Goal: Find contact information: Find contact information

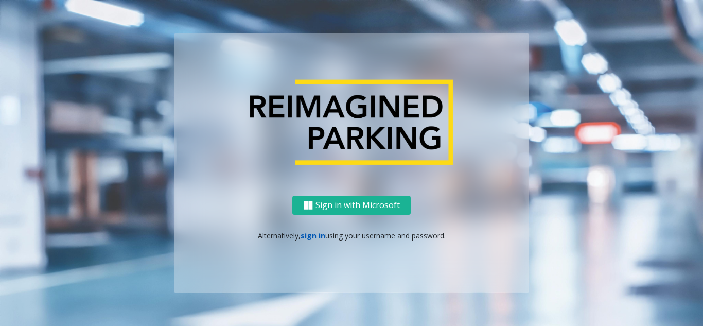
click at [318, 237] on link "sign in" at bounding box center [312, 236] width 25 height 10
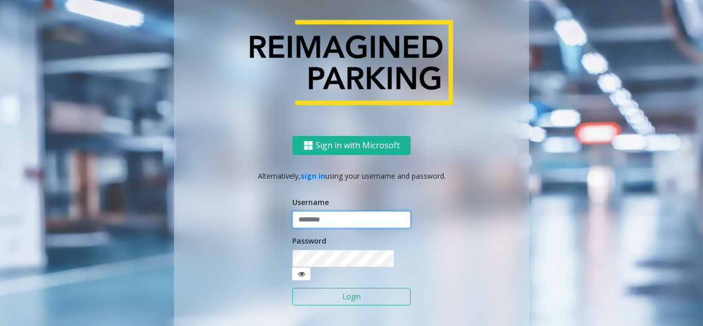
click at [324, 228] on input "text" at bounding box center [351, 219] width 118 height 17
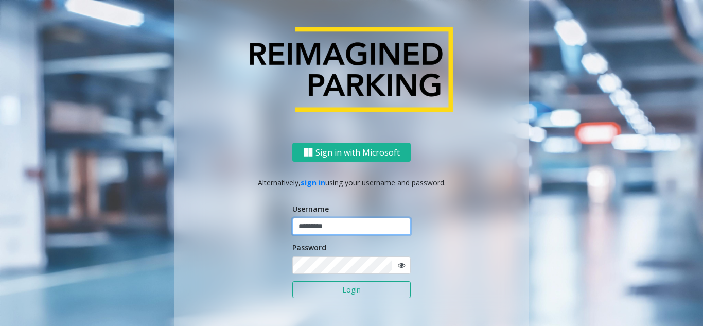
type input "*********"
click at [292, 281] on button "Login" at bounding box center [351, 289] width 118 height 17
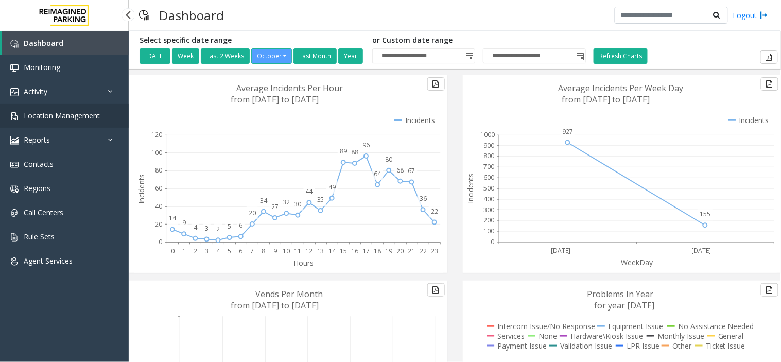
click at [72, 104] on link "Location Management" at bounding box center [64, 115] width 129 height 24
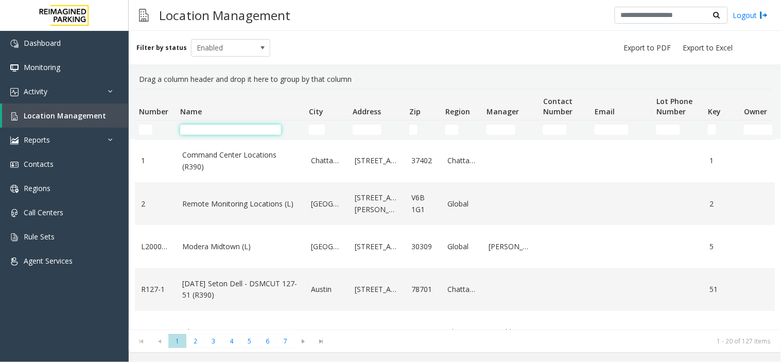
click at [240, 125] on input "Name Filter" at bounding box center [230, 130] width 101 height 10
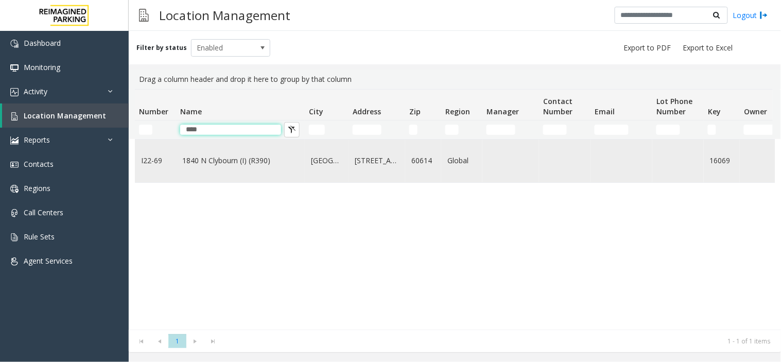
type input "****"
click at [254, 168] on td "1840 N Clybourn (I) (R390)" at bounding box center [240, 160] width 129 height 43
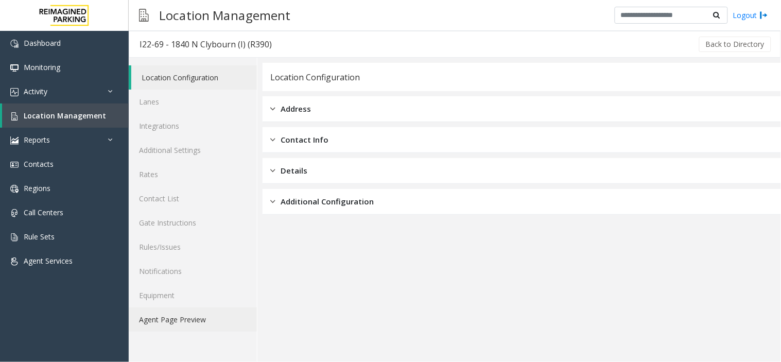
click at [221, 322] on link "Agent Page Preview" at bounding box center [193, 319] width 128 height 24
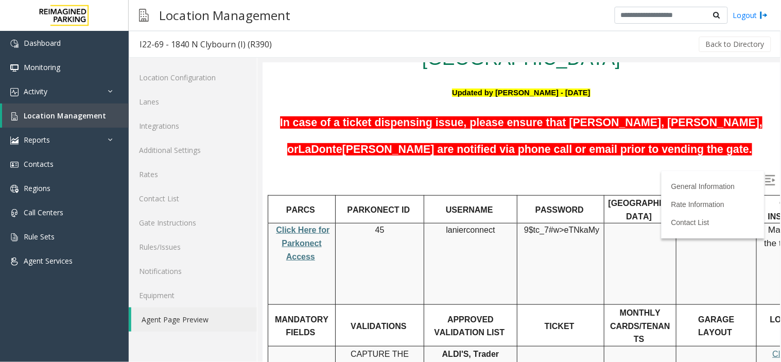
scroll to position [57, 0]
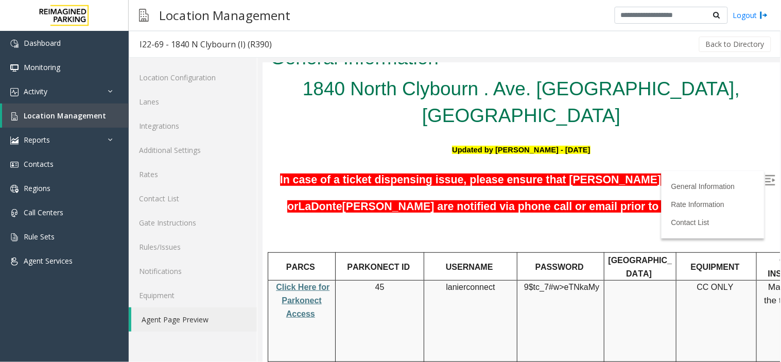
click at [315, 282] on span "Click Here for Parkonect Access" at bounding box center [302, 299] width 54 height 35
click at [107, 94] on link "Activity" at bounding box center [64, 91] width 129 height 24
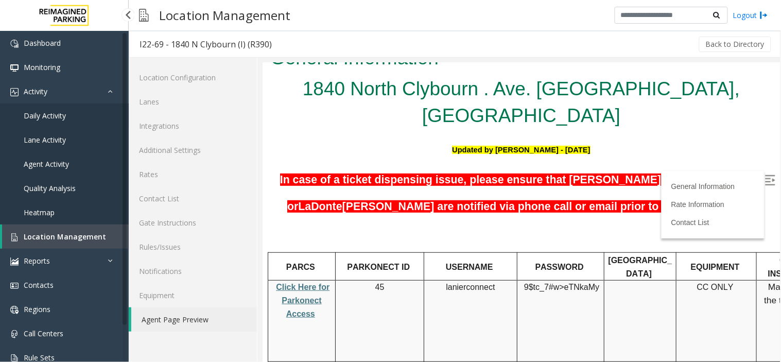
click at [78, 109] on link "Daily Activity" at bounding box center [64, 115] width 129 height 24
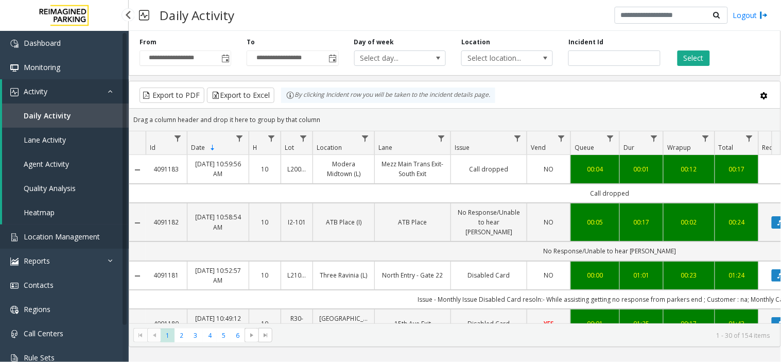
click at [89, 232] on span "Location Management" at bounding box center [62, 237] width 76 height 10
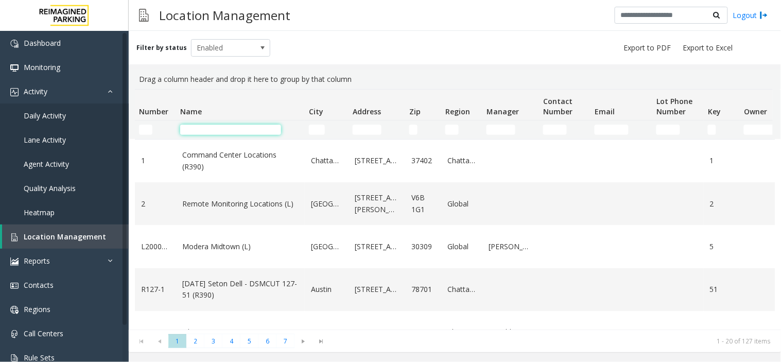
click at [234, 125] on input "Name Filter" at bounding box center [230, 130] width 101 height 10
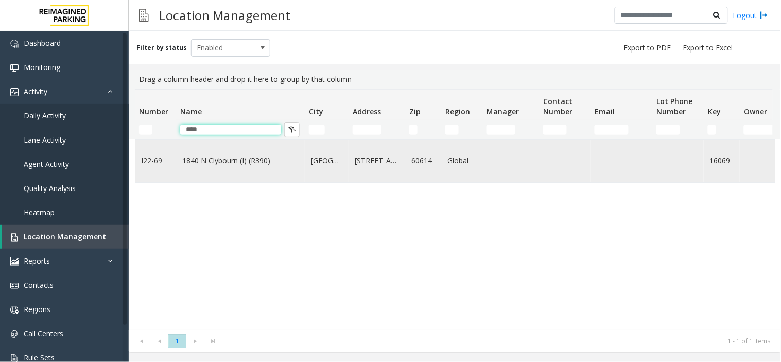
type input "****"
click at [249, 162] on link "1840 N Clybourn (I) (R390)" at bounding box center [240, 160] width 116 height 11
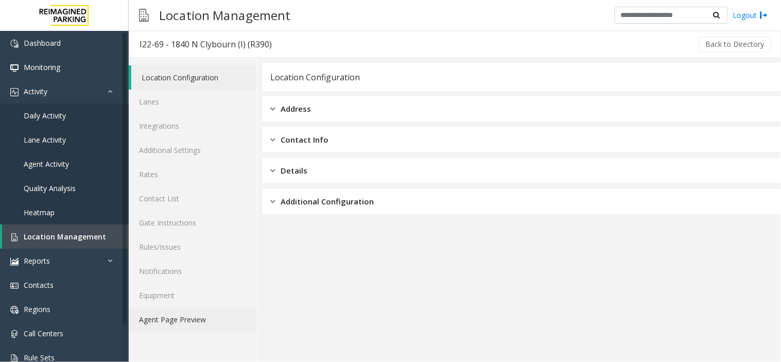
click at [215, 325] on link "Agent Page Preview" at bounding box center [193, 319] width 128 height 24
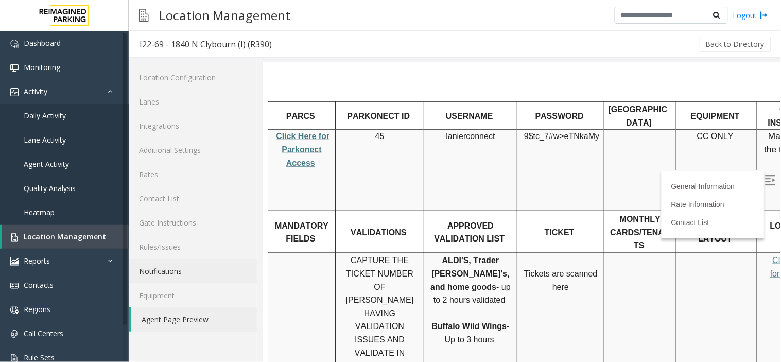
scroll to position [228, 0]
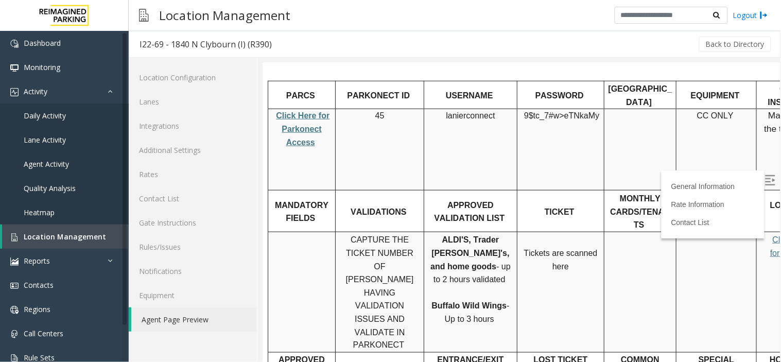
click at [459, 111] on span "lanierconnect" at bounding box center [469, 115] width 49 height 9
copy p "lanierconnect"
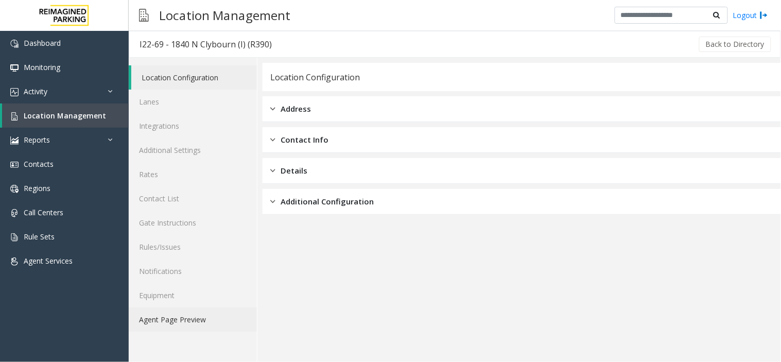
click at [204, 323] on link "Agent Page Preview" at bounding box center [193, 319] width 128 height 24
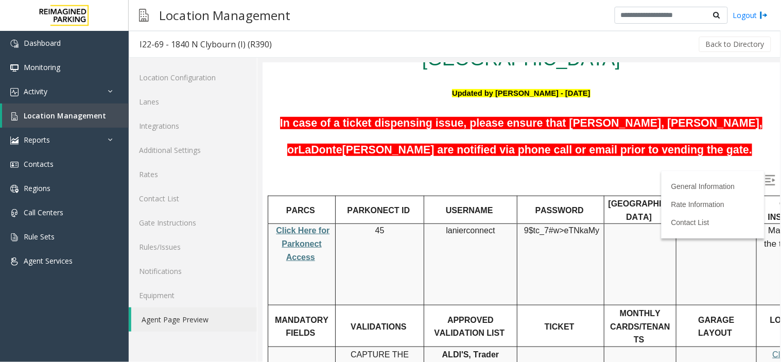
scroll to position [114, 0]
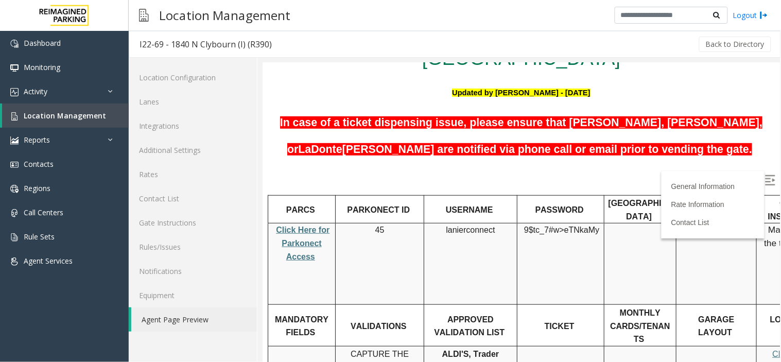
click at [543, 225] on span "9$tc_7#w>" at bounding box center [543, 229] width 40 height 9
drag, startPoint x: 525, startPoint y: 197, endPoint x: 593, endPoint y: 200, distance: 68.0
click at [593, 225] on span "9$tc_7#w> eTNkaMy" at bounding box center [560, 229] width 75 height 9
copy span "9$tc_7#w> eTNkaMy"
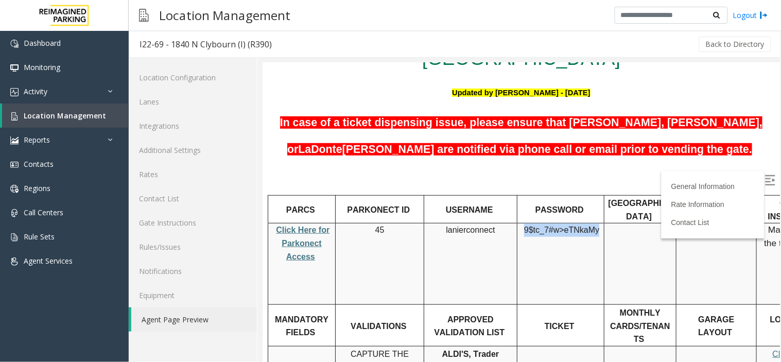
copy span "9$tc_7#w> eTNkaMy"
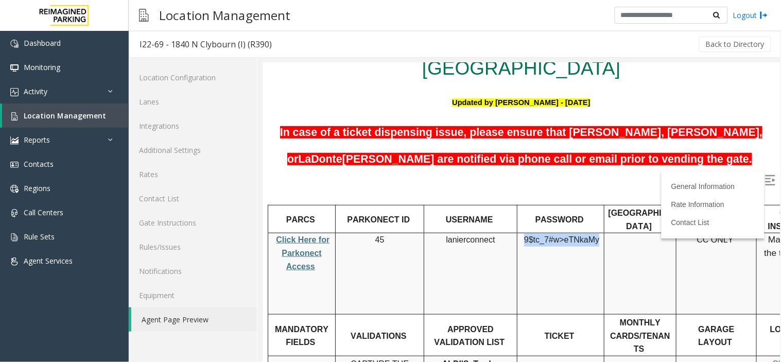
scroll to position [0, 0]
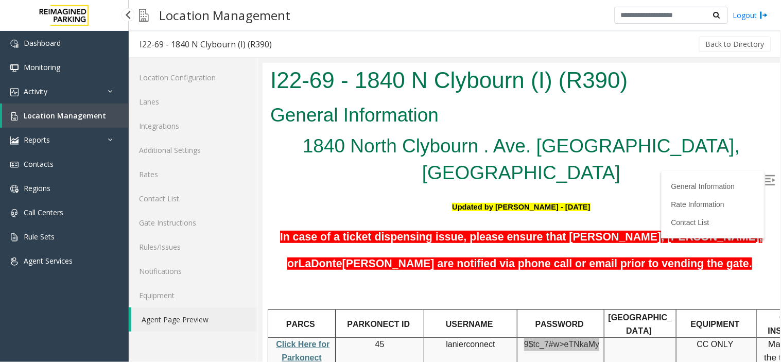
click at [80, 116] on span "Location Management" at bounding box center [65, 116] width 82 height 10
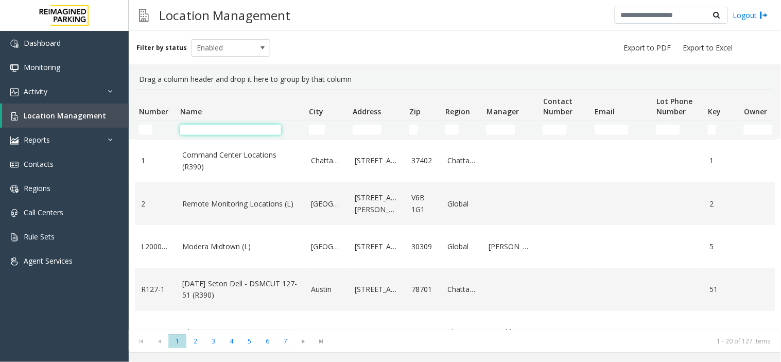
click at [229, 131] on input "Name Filter" at bounding box center [230, 130] width 101 height 10
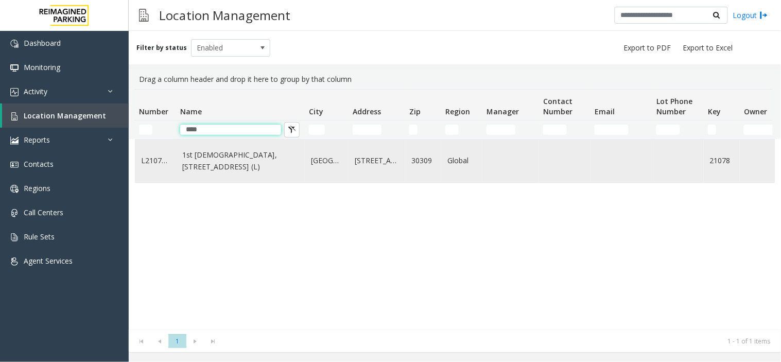
type input "****"
click at [291, 162] on link "1st [DEMOGRAPHIC_DATA], [STREET_ADDRESS] (L)" at bounding box center [240, 160] width 116 height 23
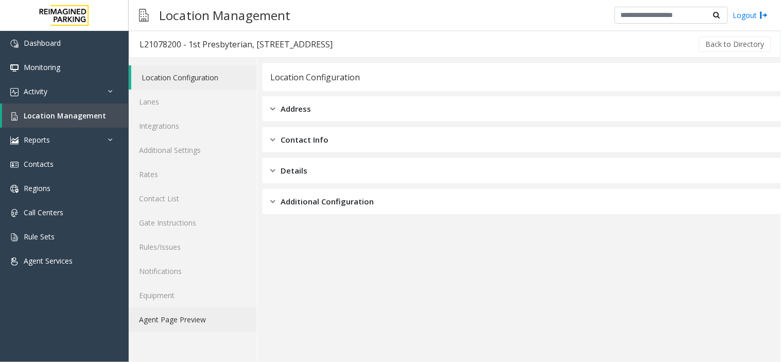
click at [214, 311] on link "Agent Page Preview" at bounding box center [193, 319] width 128 height 24
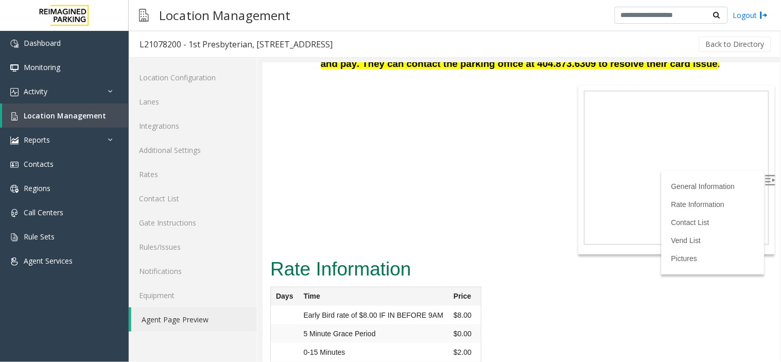
scroll to position [3197, 0]
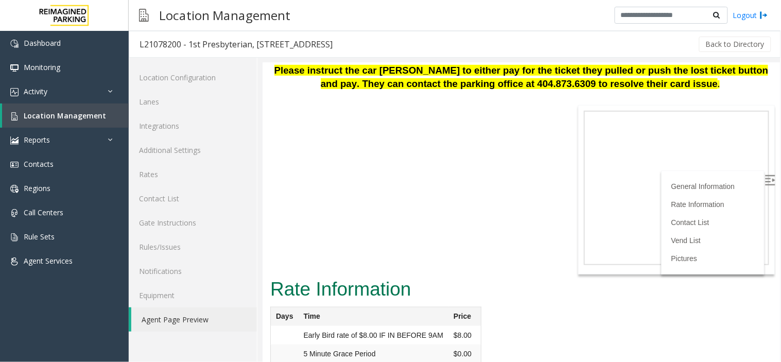
drag, startPoint x: 330, startPoint y: 285, endPoint x: 274, endPoint y: 291, distance: 56.4
copy td "[PERSON_NAME]"
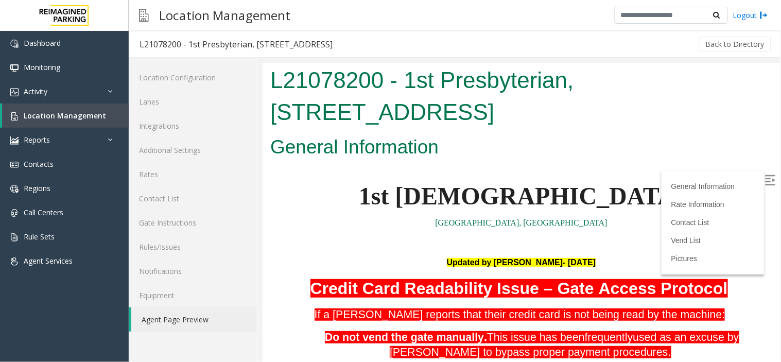
scroll to position [3197, 0]
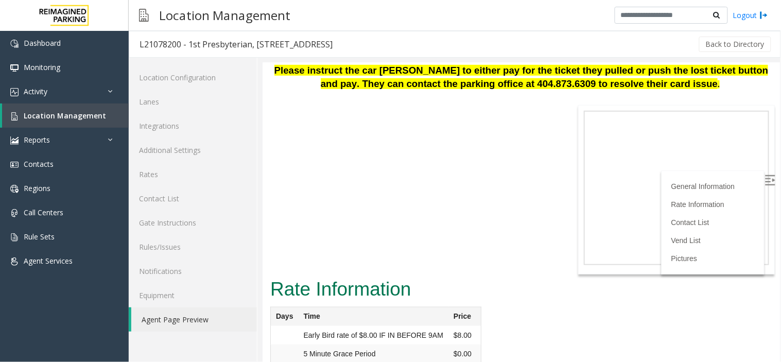
click at [764, 179] on img at bounding box center [769, 179] width 10 height 10
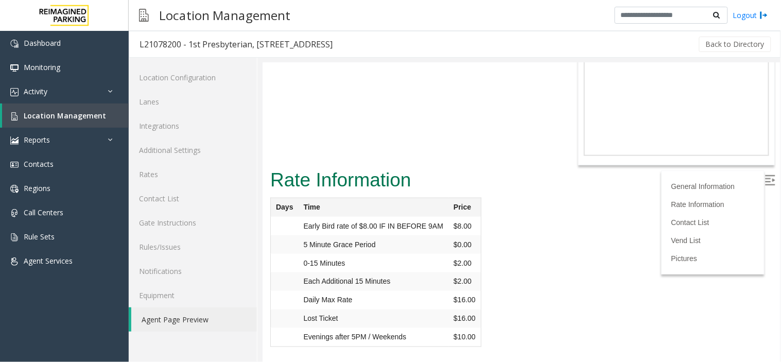
scroll to position [3311, 0]
